Goal: Check status: Check status

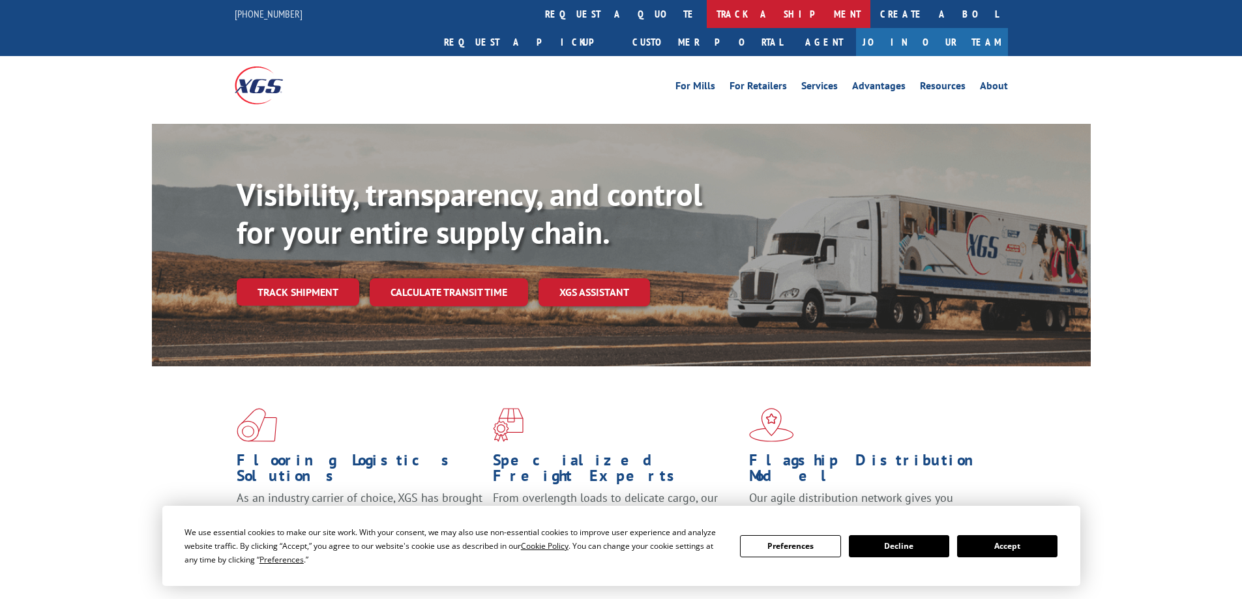
click at [707, 23] on link "track a shipment" at bounding box center [789, 14] width 164 height 28
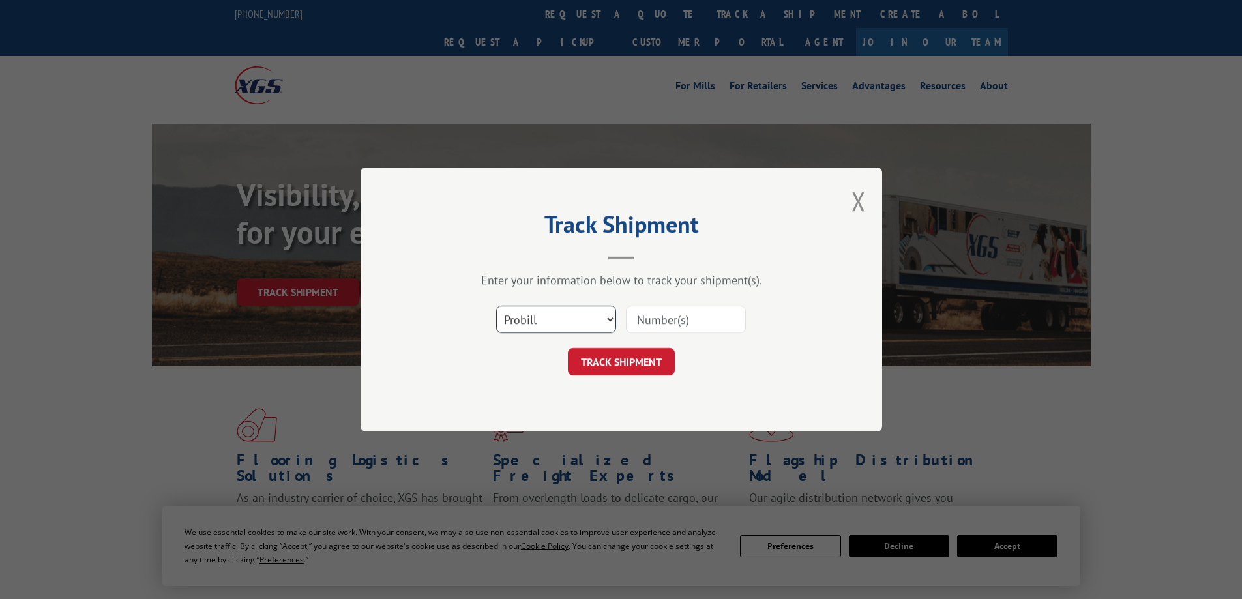
click at [548, 313] on select "Select category... Probill BOL PO" at bounding box center [556, 319] width 120 height 27
select select "bol"
click at [496, 306] on select "Select category... Probill BOL PO" at bounding box center [556, 319] width 120 height 27
click at [670, 320] on input at bounding box center [686, 319] width 120 height 27
type input "247406"
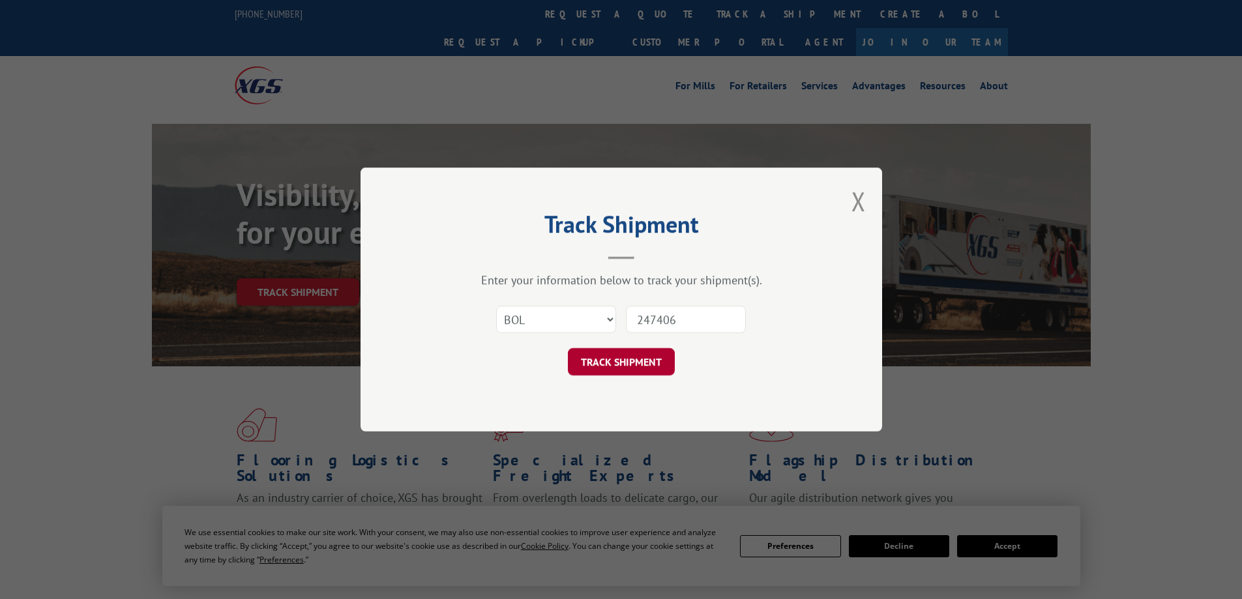
click at [649, 354] on button "TRACK SHIPMENT" at bounding box center [621, 361] width 107 height 27
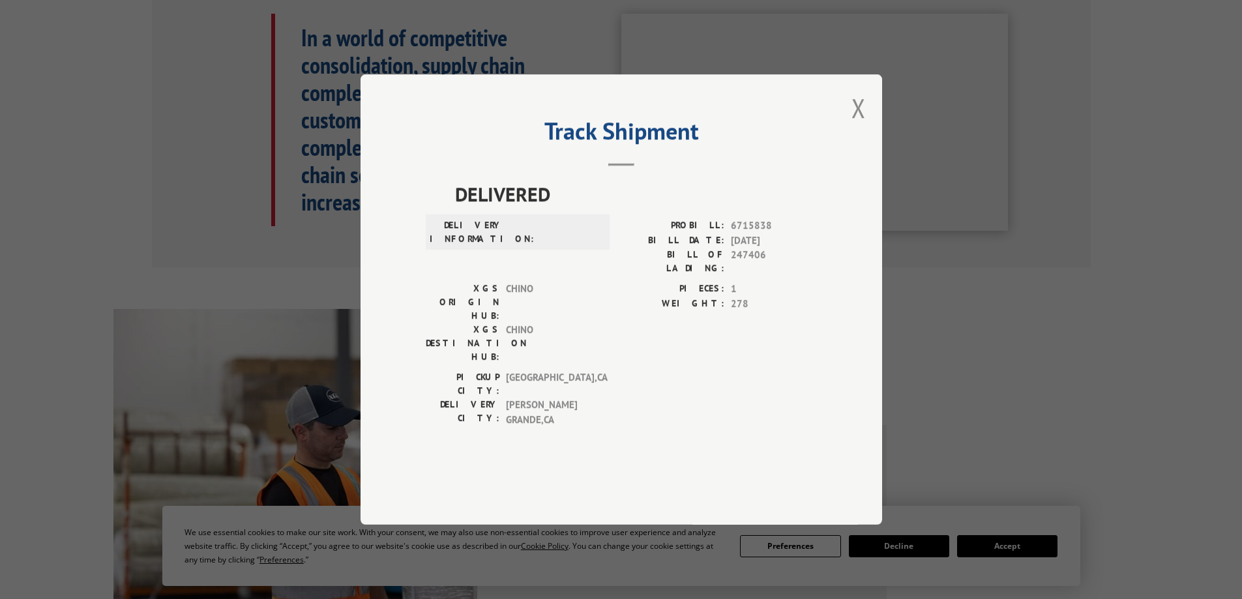
scroll to position [326, 0]
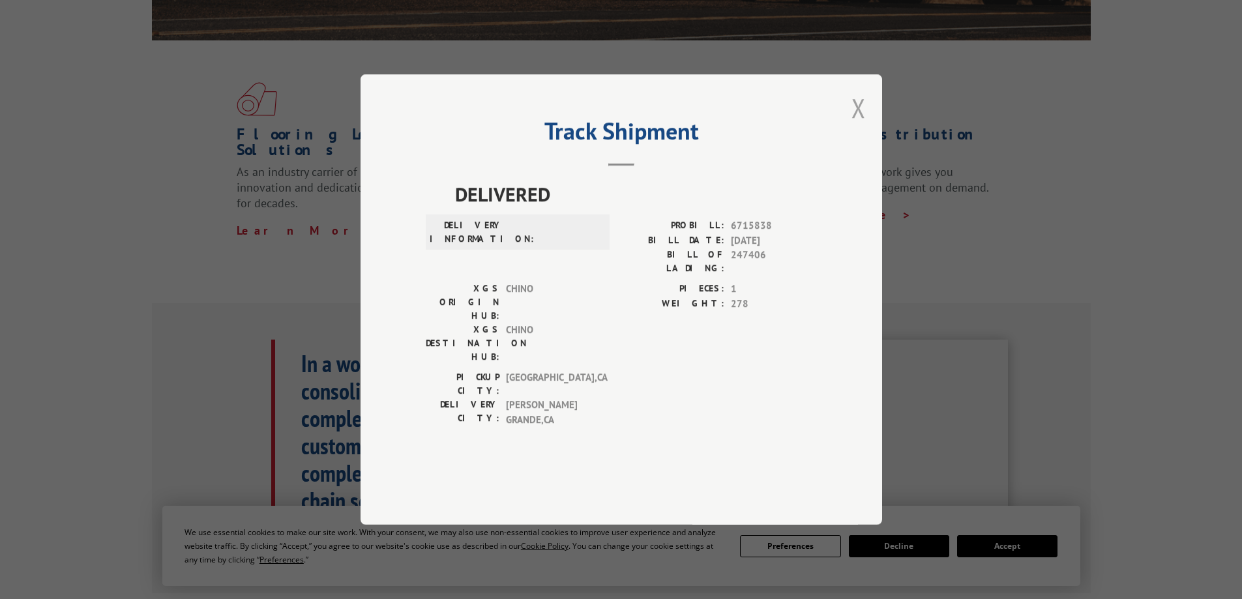
click at [852, 125] on button "Close modal" at bounding box center [858, 108] width 14 height 35
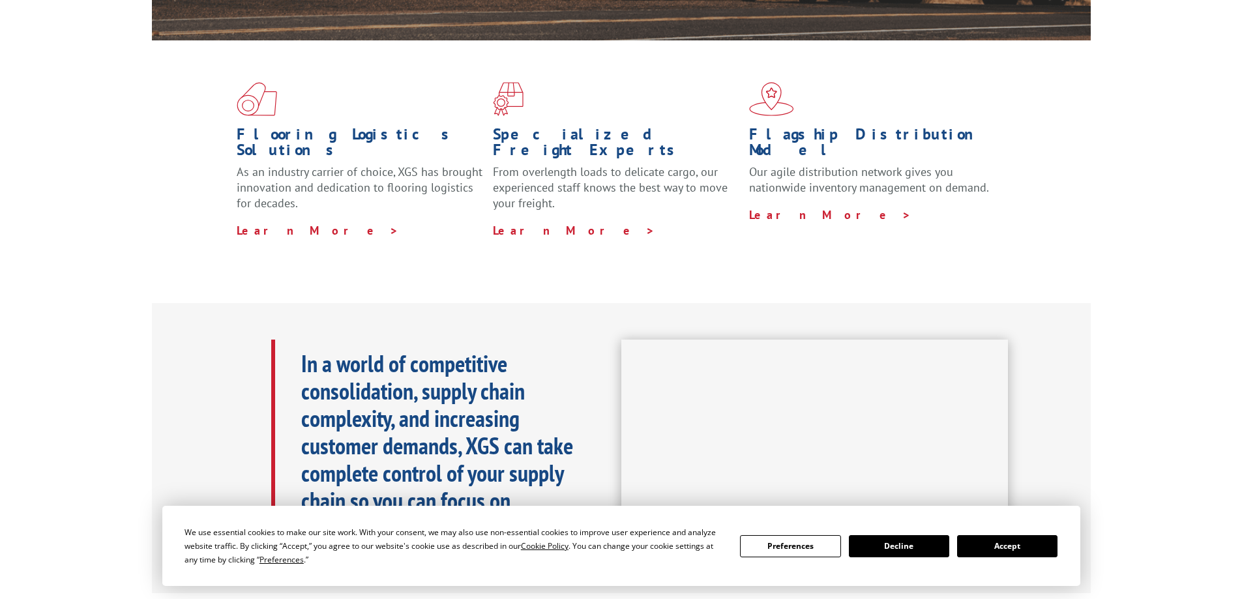
scroll to position [0, 0]
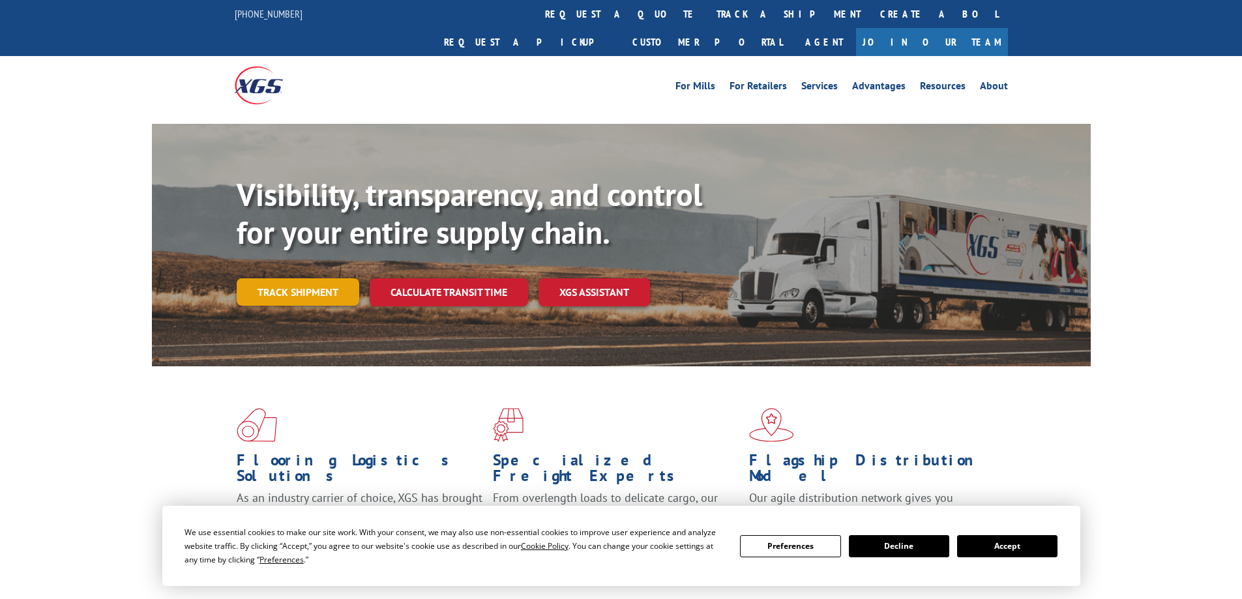
click at [332, 278] on link "Track shipment" at bounding box center [298, 291] width 123 height 27
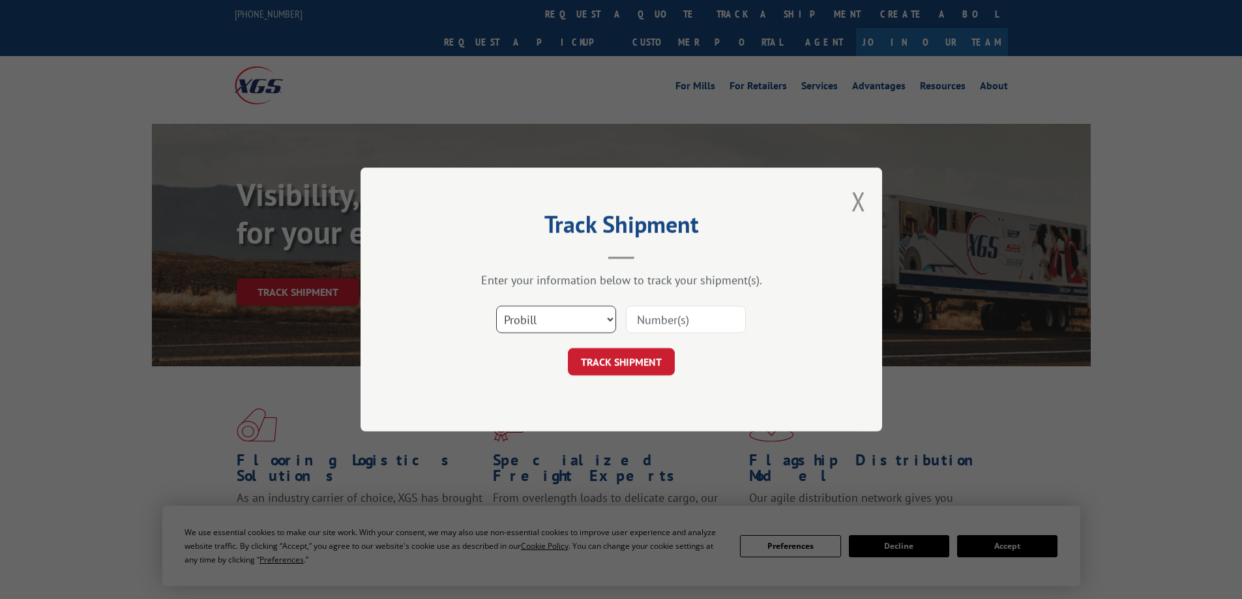
click at [572, 325] on select "Select category... Probill BOL PO" at bounding box center [556, 319] width 120 height 27
select select "bol"
click at [496, 306] on select "Select category... Probill BOL PO" at bounding box center [556, 319] width 120 height 27
click at [664, 310] on input at bounding box center [686, 319] width 120 height 27
type input "981889"
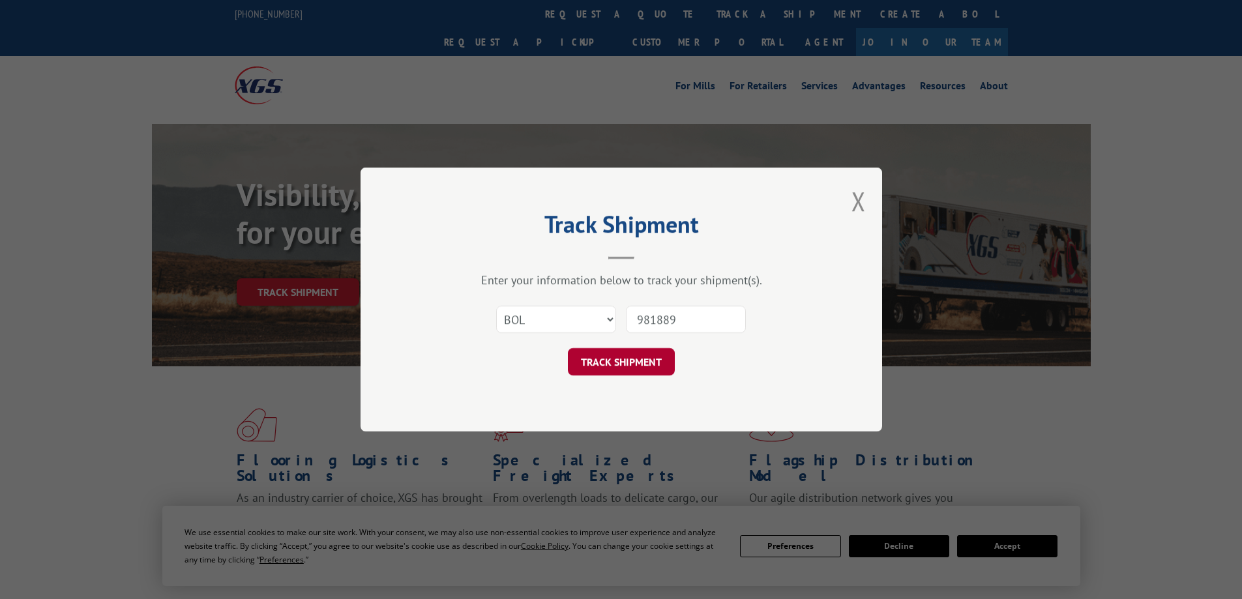
click at [637, 353] on button "TRACK SHIPMENT" at bounding box center [621, 361] width 107 height 27
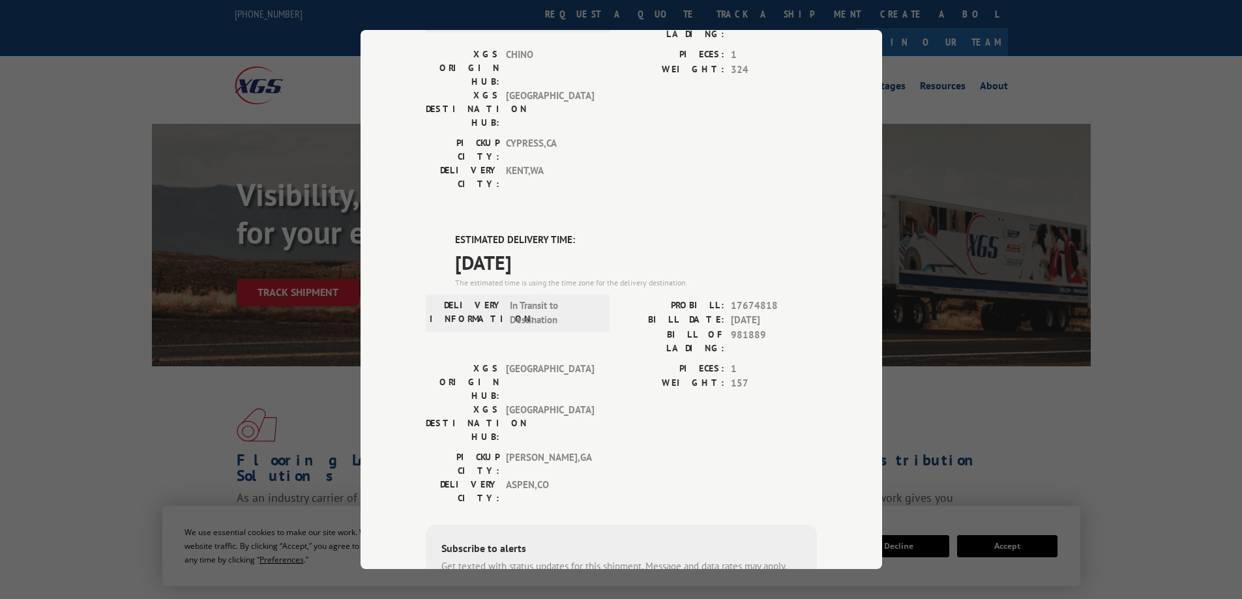
scroll to position [188, 0]
click at [1083, 358] on div "Track Shipment DELIVERED DELIVERY INFORMATION: [DATE] 07:19 pm DROP TRAILER PRO…" at bounding box center [621, 299] width 1242 height 599
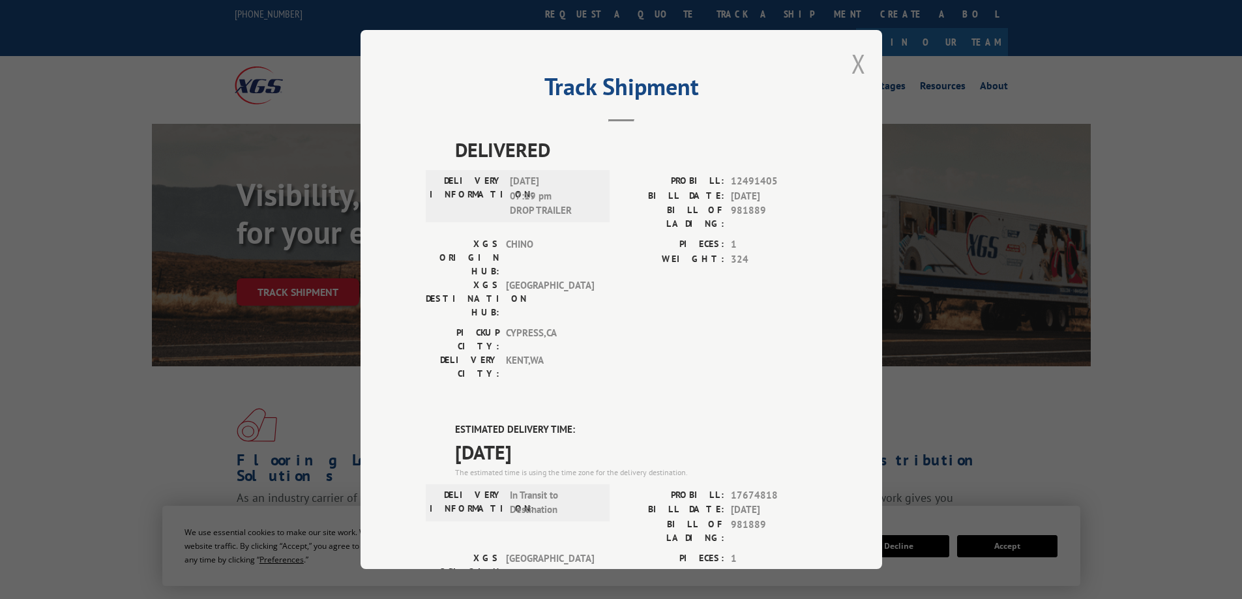
click at [851, 63] on button "Close modal" at bounding box center [858, 63] width 14 height 35
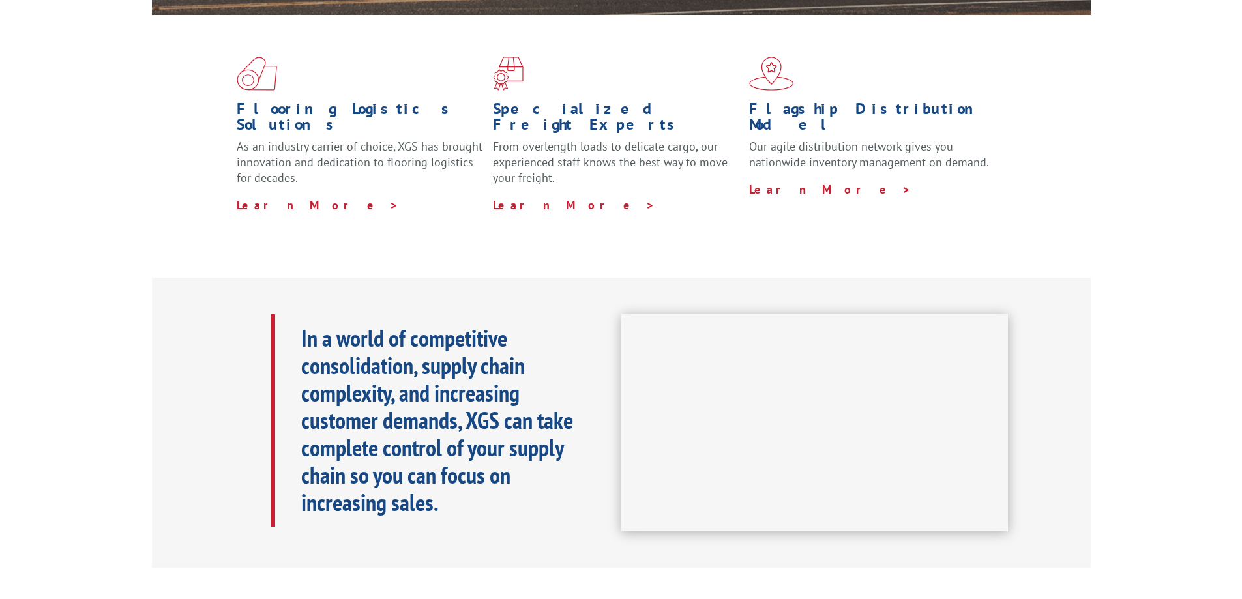
scroll to position [25, 0]
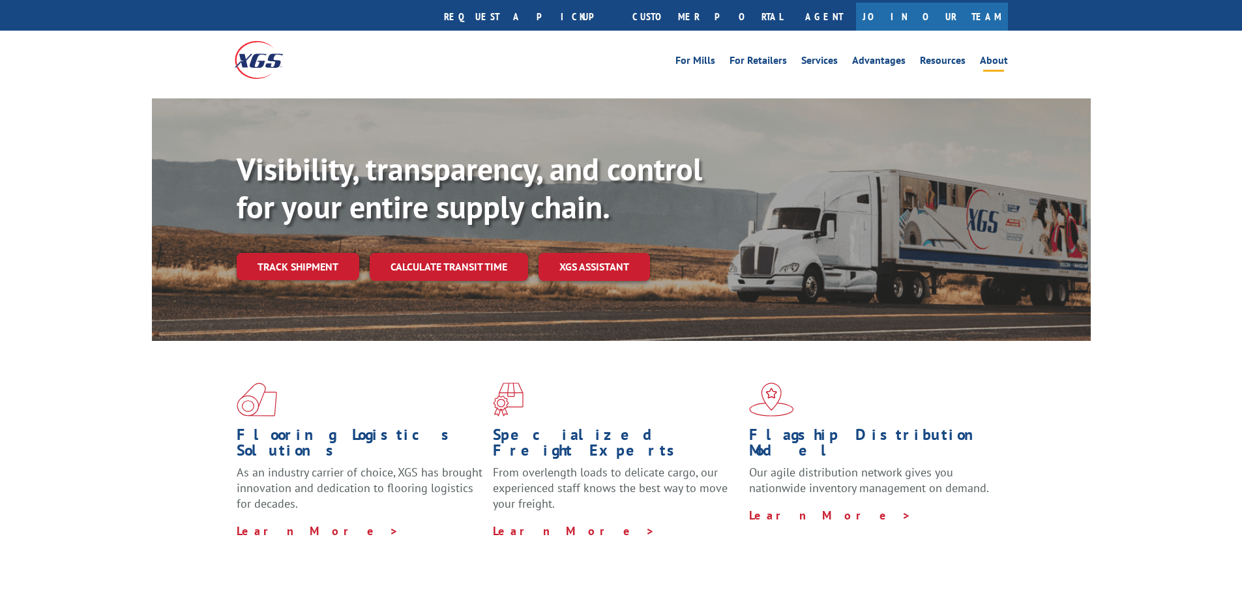
click at [982, 55] on link "About" at bounding box center [994, 62] width 28 height 14
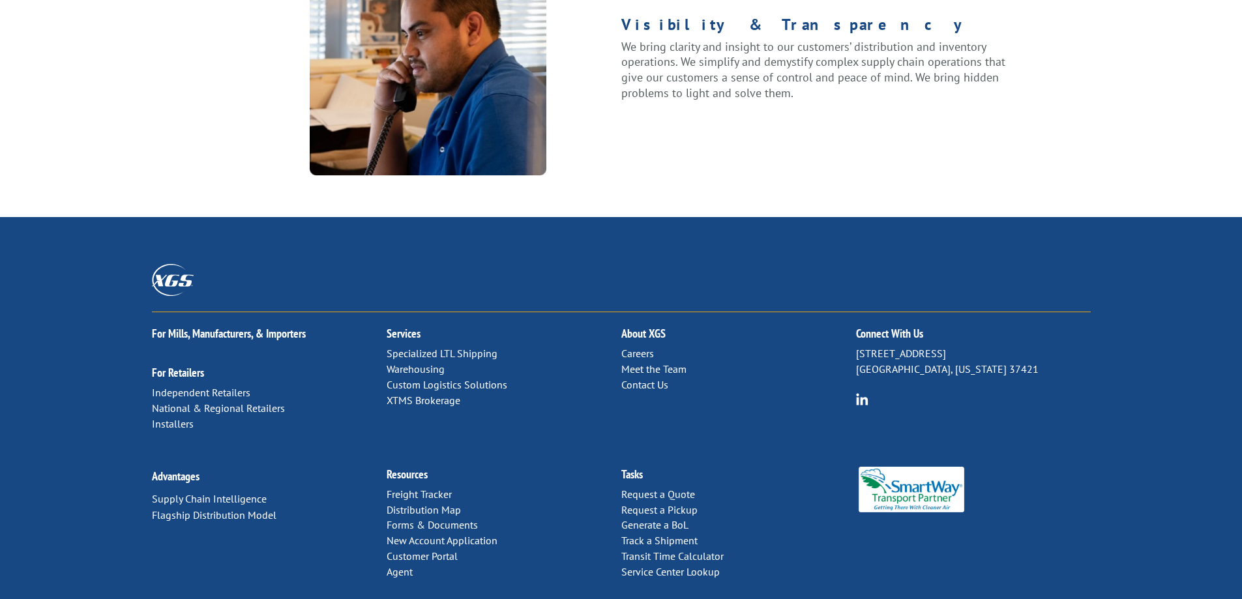
scroll to position [1673, 0]
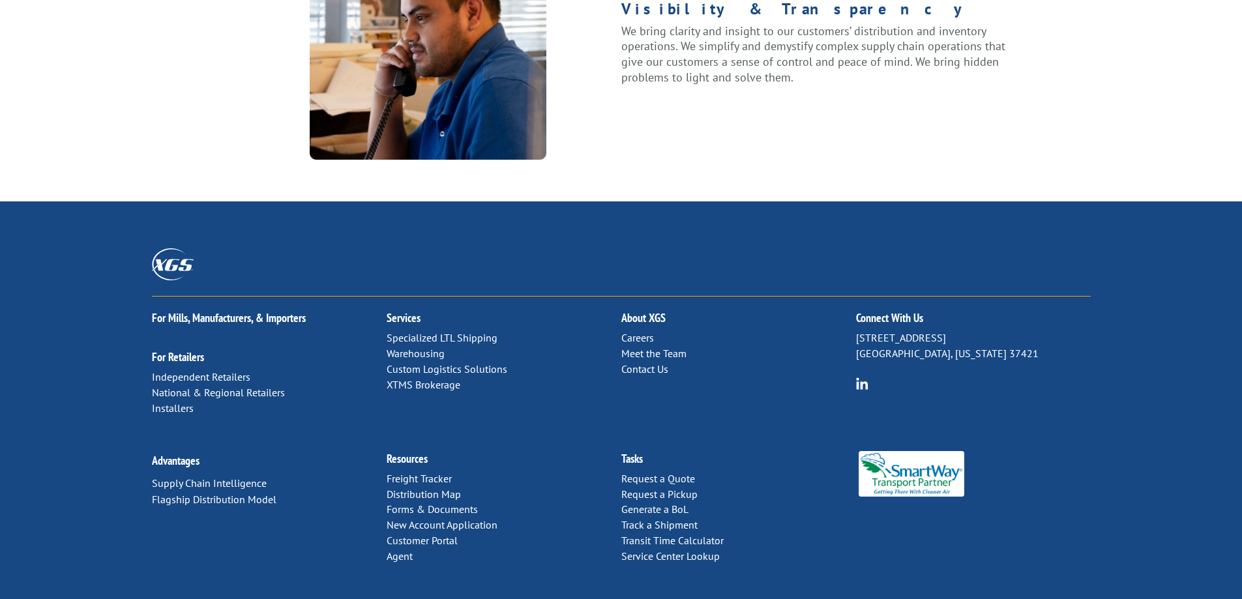
click at [640, 362] on link "Contact Us" at bounding box center [644, 368] width 47 height 13
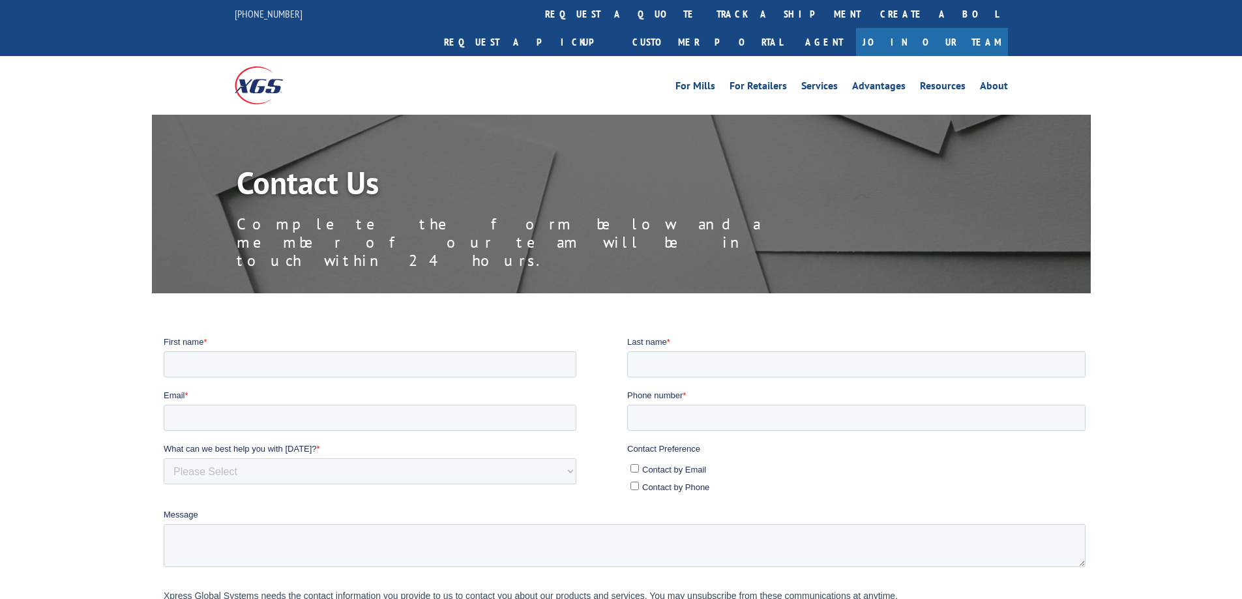
scroll to position [326, 0]
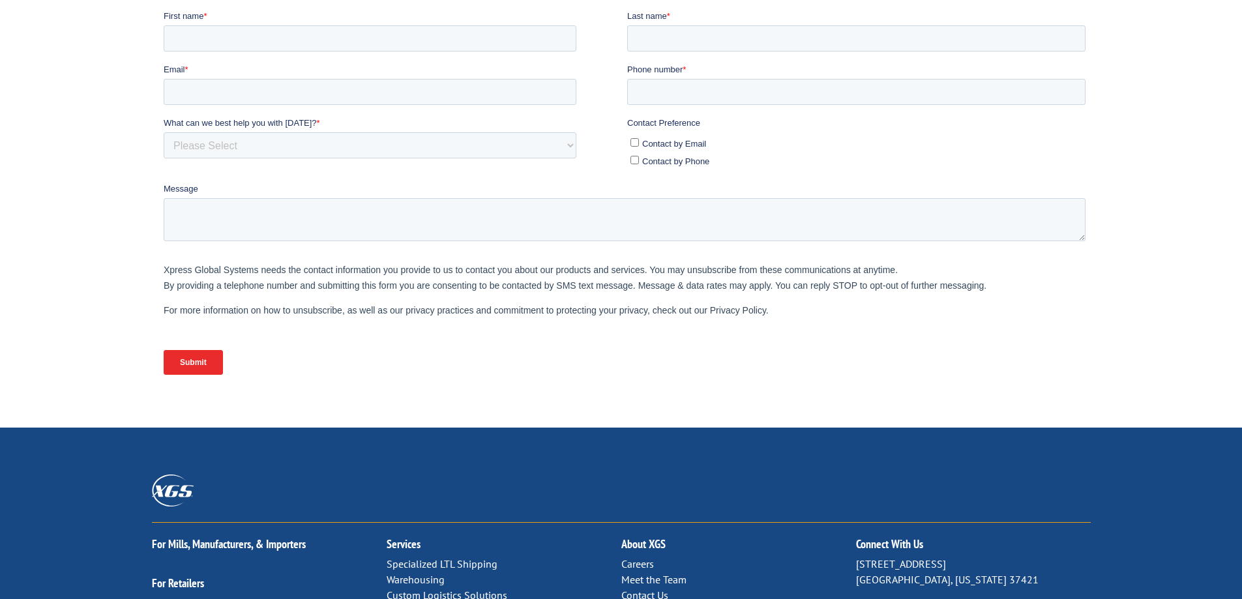
click at [901, 345] on div "Submit" at bounding box center [626, 361] width 927 height 47
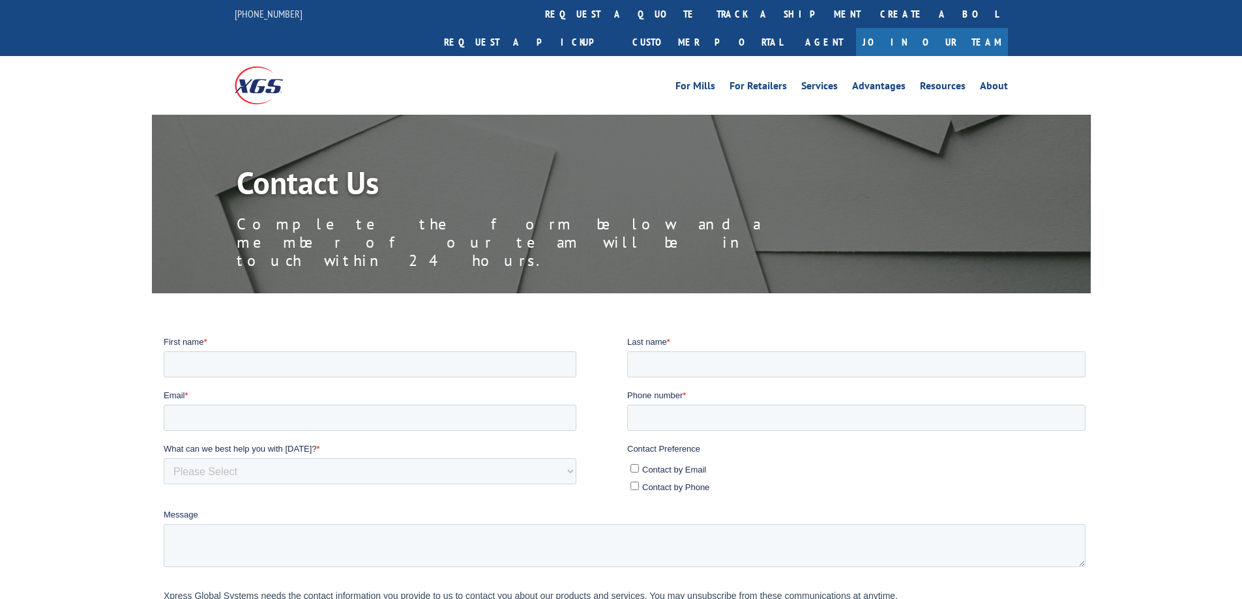
click at [518, 516] on label "Message" at bounding box center [626, 514] width 927 height 13
click at [518, 523] on textarea "Message" at bounding box center [624, 544] width 922 height 43
